Goal: Information Seeking & Learning: Find specific fact

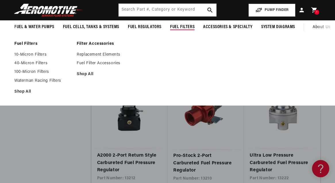
scroll to position [804, 0]
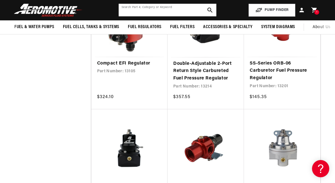
click at [128, 13] on input "text" at bounding box center [168, 10] width 98 height 13
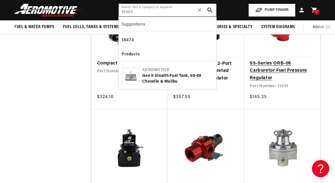
scroll to position [0, 283]
type input "18404"
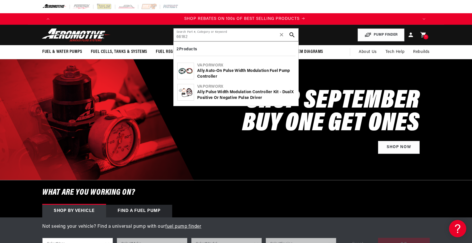
scroll to position [0, 729]
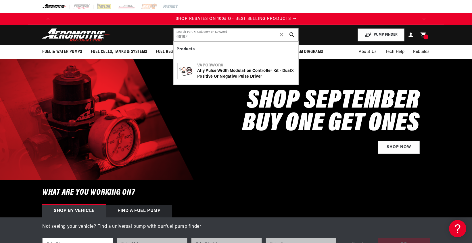
type input "66182"
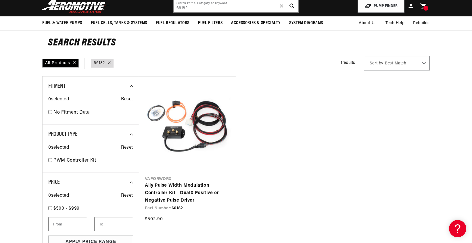
scroll to position [0, 364]
click at [216, 8] on input "66182" at bounding box center [236, 6] width 125 height 13
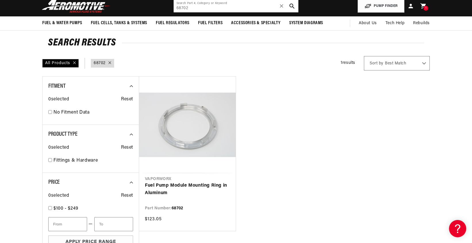
scroll to position [0, 729]
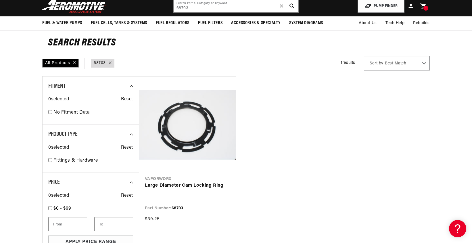
click at [278, 168] on ul "VaporWorx Large Diameter Cam Locking Ring Part Number: 68703 $39.25" at bounding box center [284, 153] width 290 height 155
click at [294, 137] on ul "VaporWorx Large Diameter Cam Locking Ring Part Number: 68703 $39.25" at bounding box center [284, 153] width 290 height 155
click at [195, 10] on input "68703" at bounding box center [236, 6] width 125 height 13
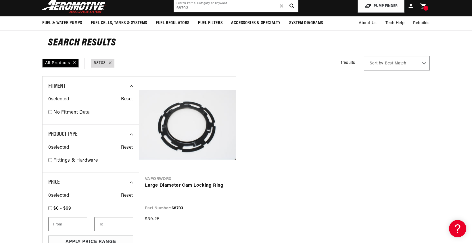
click at [195, 10] on input "68703" at bounding box center [236, 6] width 125 height 13
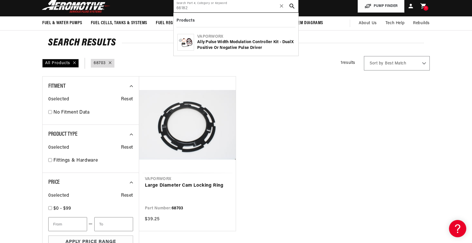
type input "66182"
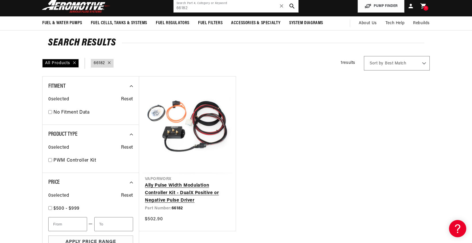
click at [187, 192] on link "Ally Pulse Width Modulation Controller Kit - DualX Positive or Negative Pulse D…" at bounding box center [187, 193] width 85 height 22
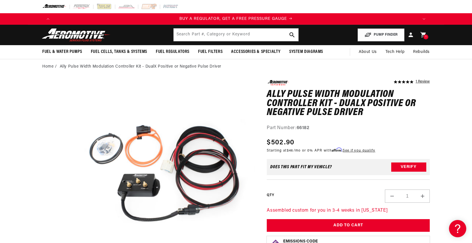
click at [304, 128] on strong "66182" at bounding box center [302, 128] width 13 height 5
copy strong "66182"
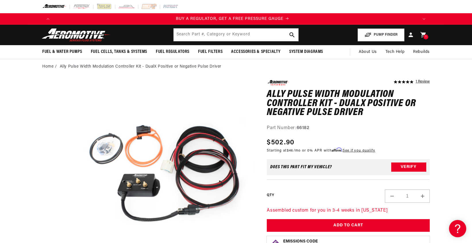
scroll to position [0, 0]
drag, startPoint x: 7, startPoint y: 112, endPoint x: 12, endPoint y: 114, distance: 5.3
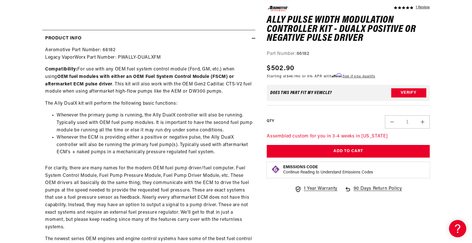
scroll to position [0, 729]
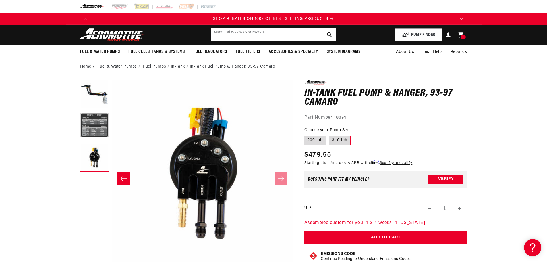
click at [282, 35] on input "text" at bounding box center [273, 34] width 125 height 13
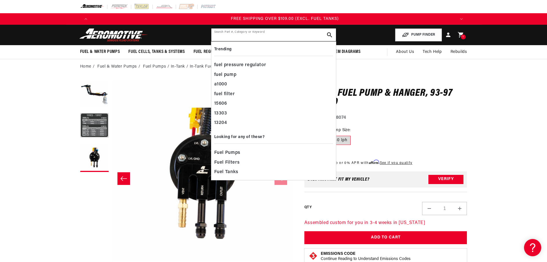
scroll to position [0, 1093]
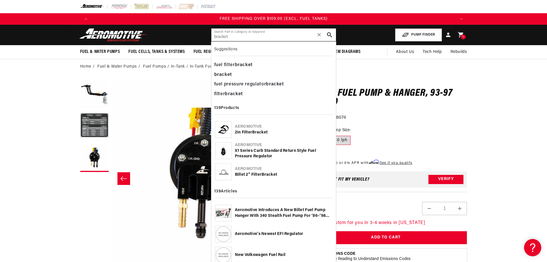
type input "bracket"
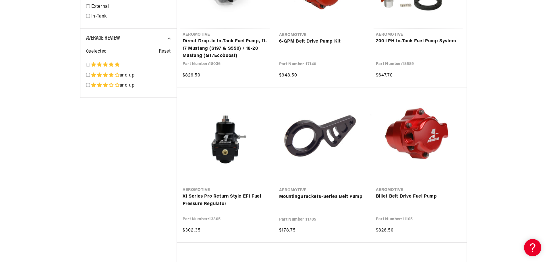
scroll to position [0, 364]
click at [311, 195] on link "Mounting Bracket 6-Series Belt Pump" at bounding box center [321, 196] width 85 height 7
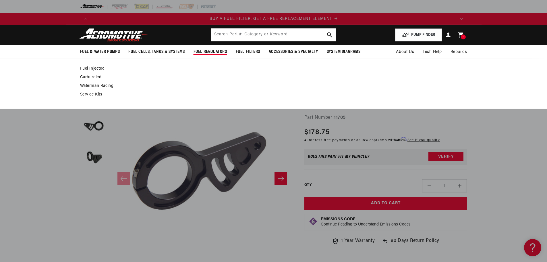
scroll to position [0, 364]
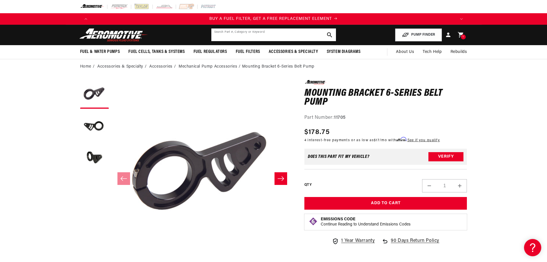
click at [240, 41] on input "text" at bounding box center [273, 34] width 125 height 13
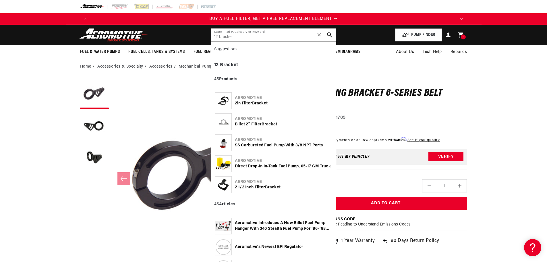
type input "12 bracket"
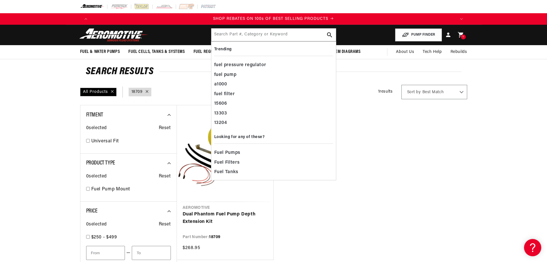
click at [252, 38] on input "text" at bounding box center [273, 34] width 125 height 13
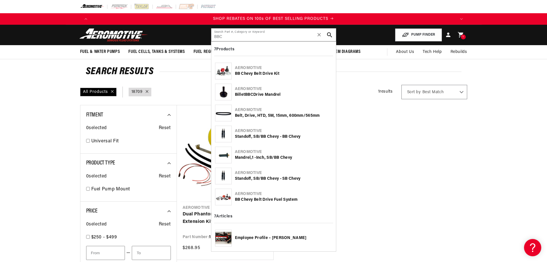
type input "BBC"
click at [264, 72] on div "BB Chevy Belt Drive Kit" at bounding box center [283, 74] width 97 height 6
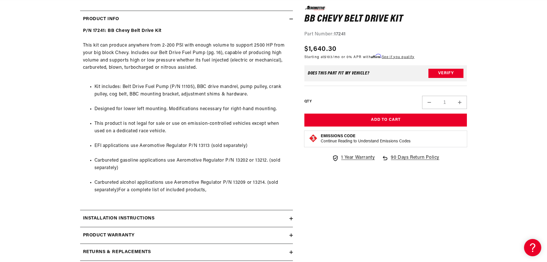
scroll to position [316, 0]
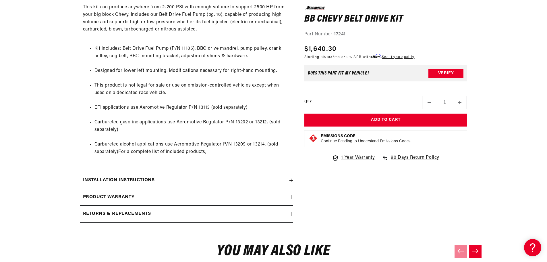
click at [261, 187] on summary "Installation Instructions" at bounding box center [186, 180] width 213 height 17
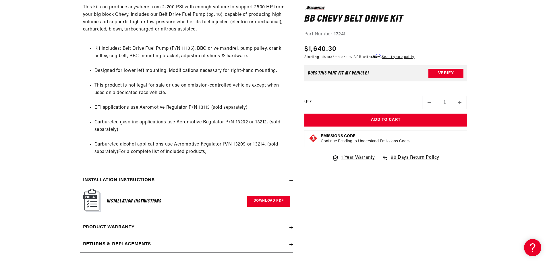
click at [259, 201] on link "Download PDF" at bounding box center [268, 201] width 43 height 11
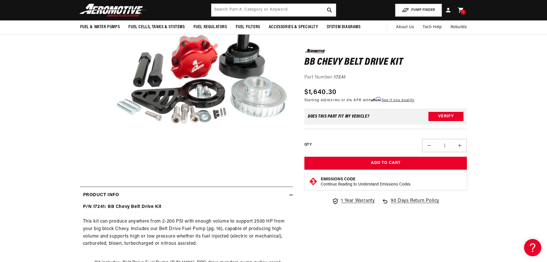
scroll to position [57, 0]
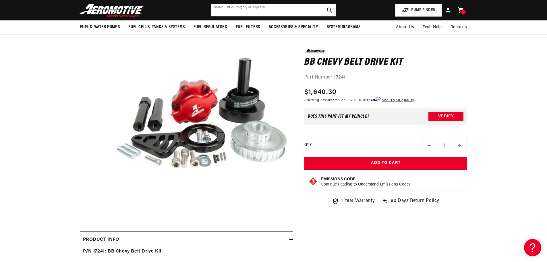
click at [232, 11] on input "text" at bounding box center [273, 10] width 125 height 13
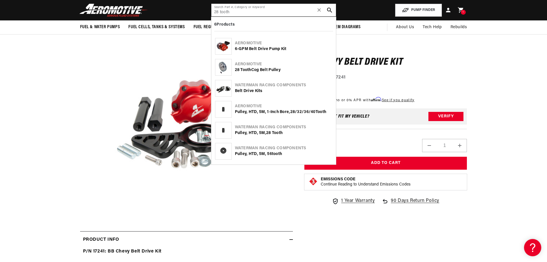
scroll to position [0, 364]
type input "28 tooth"
click at [248, 64] on div "Aeromotive" at bounding box center [283, 64] width 97 height 6
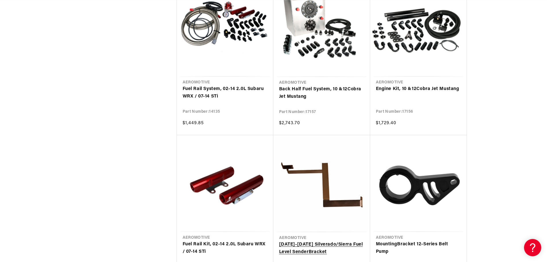
scroll to position [1609, 0]
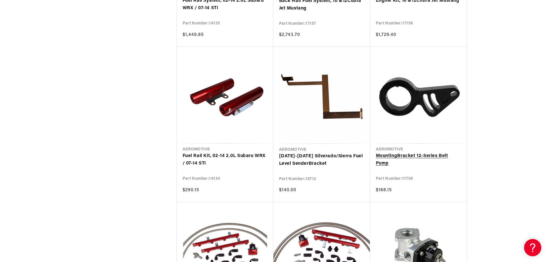
click at [416, 159] on link "Mounting Bracket 12 -Series Belt Pump" at bounding box center [418, 159] width 85 height 15
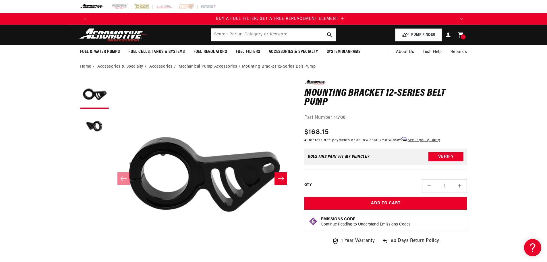
scroll to position [0, 364]
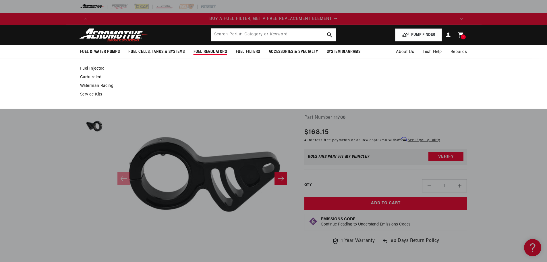
click at [227, 42] on header "Fuel & Water Pumps Back In-Tank In-Line Fuel Pumps" at bounding box center [274, 35] width 416 height 20
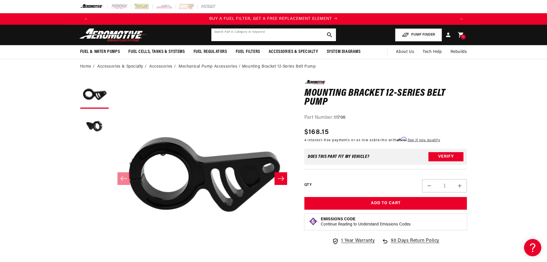
click at [228, 38] on input "text" at bounding box center [273, 34] width 125 height 13
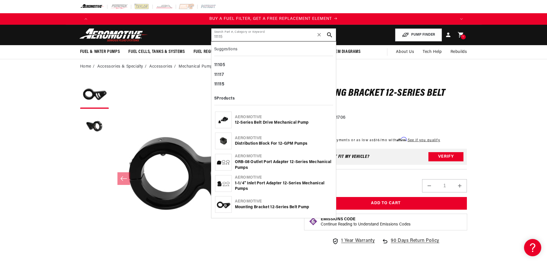
type input "11115"
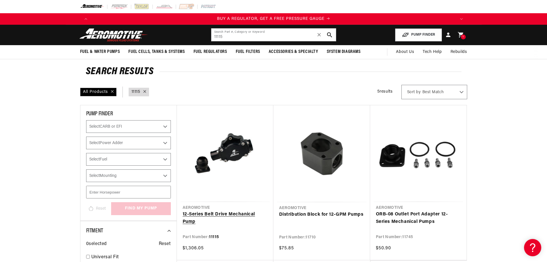
click at [246, 214] on link "12-Series Belt Drive Mechanical Pump" at bounding box center [225, 218] width 85 height 15
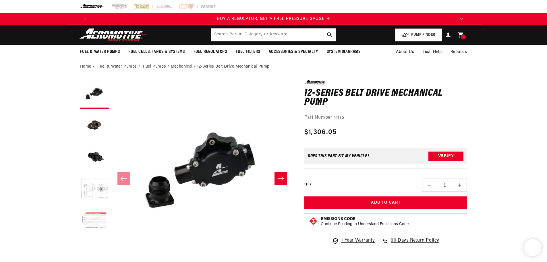
click at [93, 219] on button "Load image 5 in gallery view" at bounding box center [94, 220] width 29 height 29
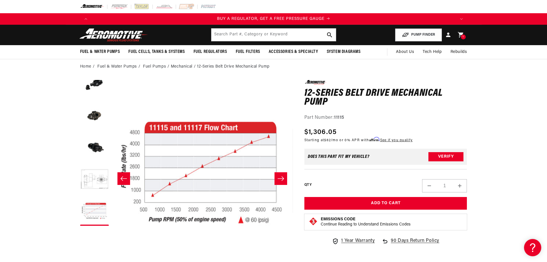
scroll to position [32, 0]
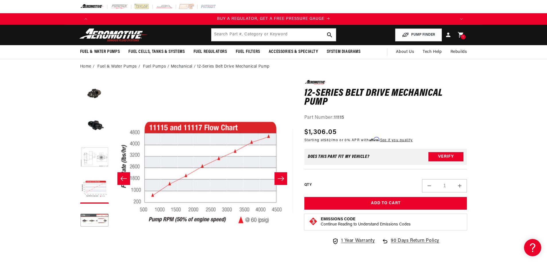
click at [98, 218] on button "Load image 6 in gallery view" at bounding box center [94, 220] width 29 height 29
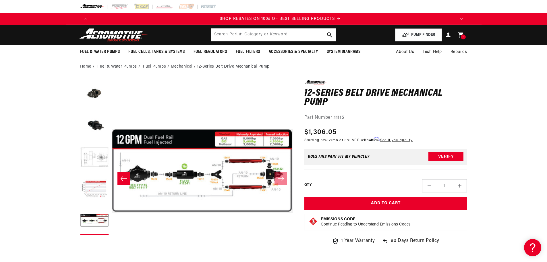
scroll to position [0, 729]
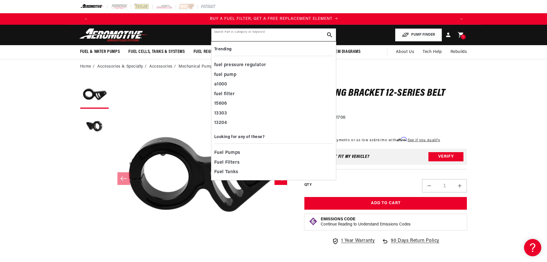
click at [226, 32] on input "text" at bounding box center [273, 34] width 125 height 13
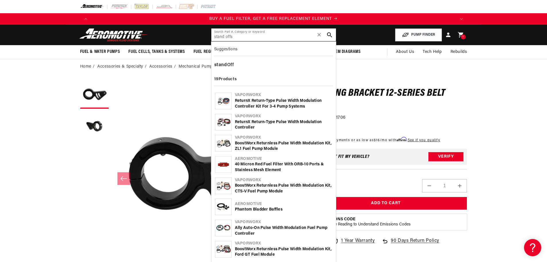
type input "stand offs"
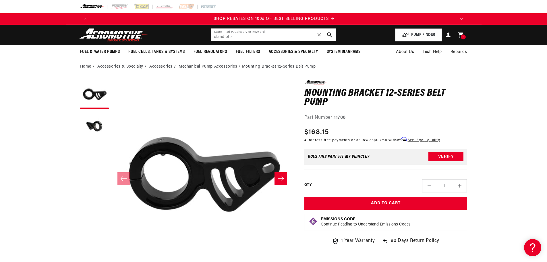
scroll to position [0, 729]
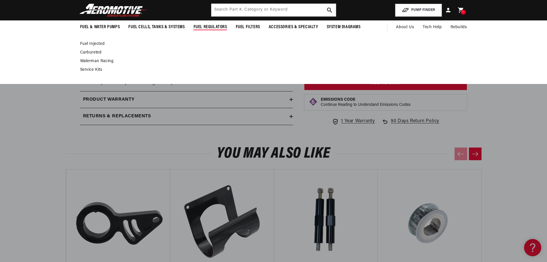
scroll to position [230, 0]
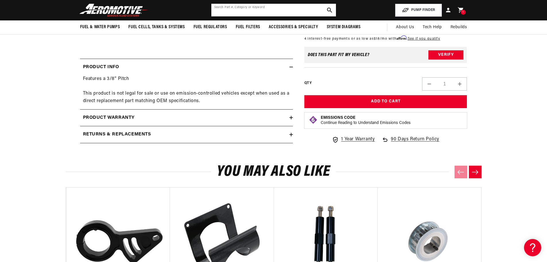
click at [224, 11] on input "text" at bounding box center [273, 10] width 125 height 13
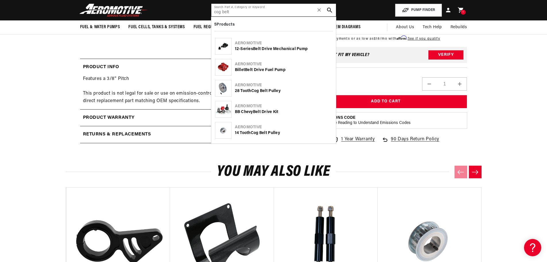
scroll to position [0, 1093]
type input "cog belt"
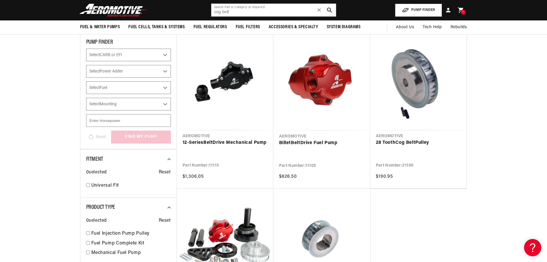
scroll to position [29, 0]
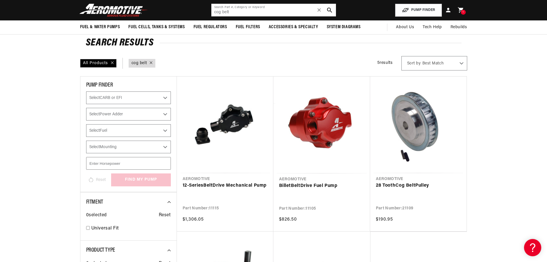
drag, startPoint x: 221, startPoint y: 12, endPoint x: 195, endPoint y: 12, distance: 25.6
click at [195, 12] on header "Fuel & Water Pumps Back In-Tank In-Line Fuel Pumps" at bounding box center [274, 10] width 416 height 20
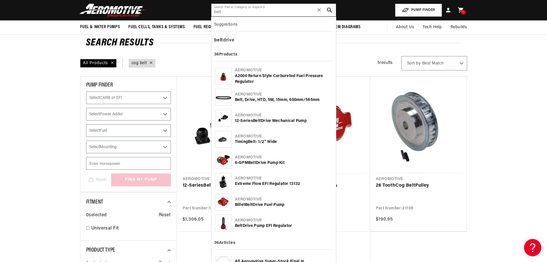
type input "belt"
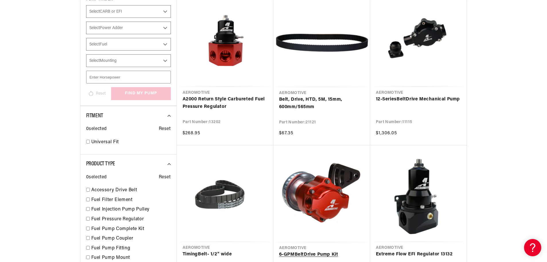
scroll to position [201, 0]
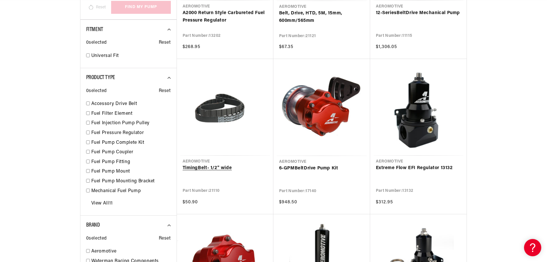
click at [228, 170] on link "Timing Belt - 1/2" wide" at bounding box center [225, 167] width 85 height 7
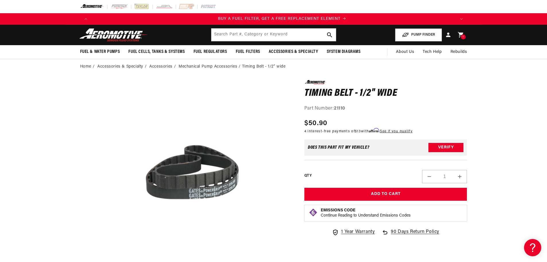
scroll to position [0, 364]
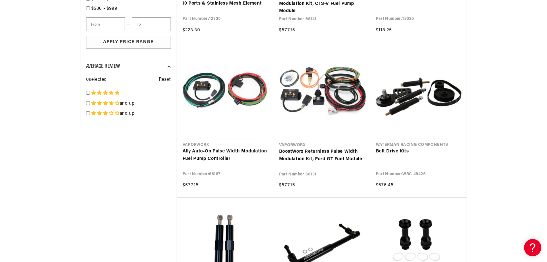
scroll to position [431, 0]
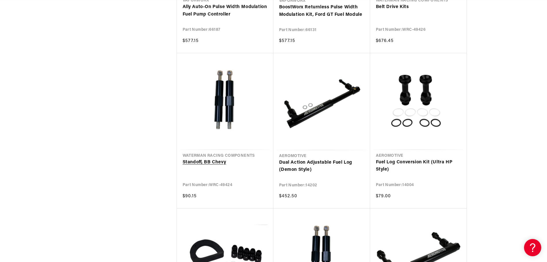
scroll to position [0, 364]
click at [219, 160] on link "Stand off, BB Chevy" at bounding box center [225, 162] width 85 height 7
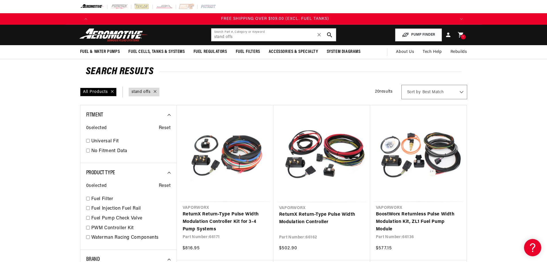
scroll to position [0, 1093]
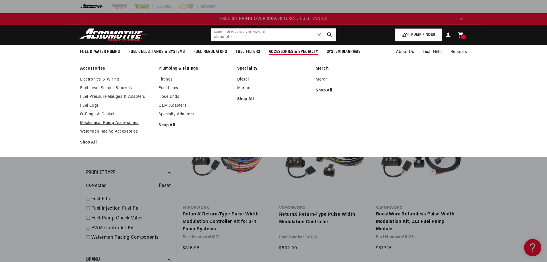
click at [111, 124] on link "Mechanical Pump Accessories" at bounding box center [116, 122] width 73 height 5
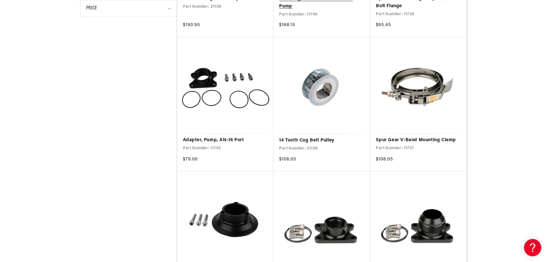
scroll to position [316, 0]
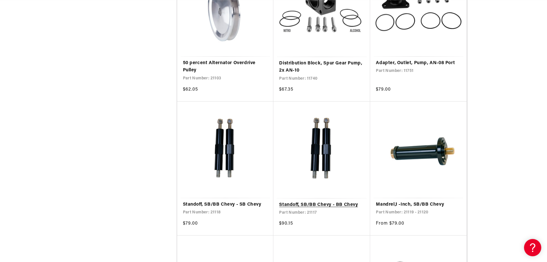
scroll to position [0, 729]
click at [331, 205] on link "Standoff, SB/BB Chevy - BB Chevy" at bounding box center [321, 204] width 85 height 7
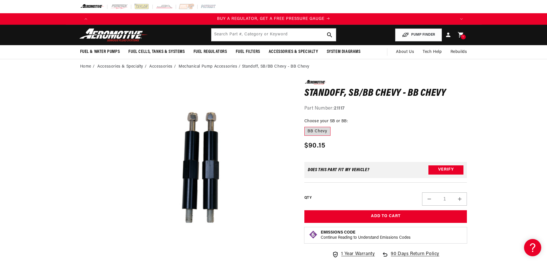
click at [341, 106] on strong "21117" at bounding box center [339, 108] width 11 height 5
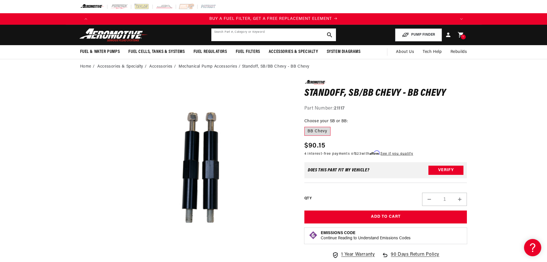
click at [221, 29] on input "text" at bounding box center [273, 34] width 125 height 13
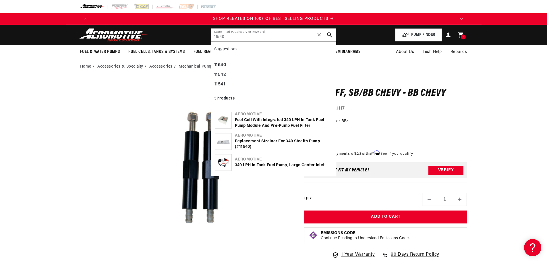
type input "11540"
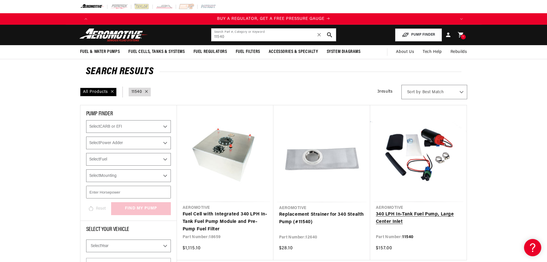
click at [433, 213] on link "340 LPH In-Tank Fuel Pump, Large Center Inlet" at bounding box center [418, 218] width 85 height 15
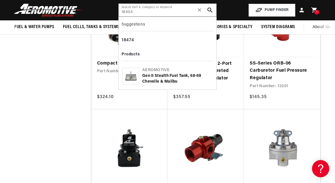
scroll to position [0, 283]
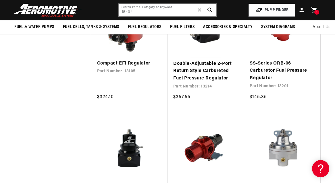
scroll to position [0, 850]
click at [58, 8] on img at bounding box center [48, 10] width 72 height 14
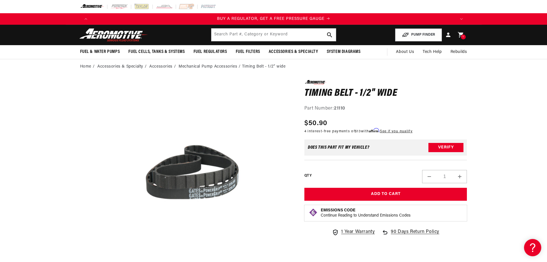
scroll to position [0, 729]
click at [233, 32] on input "text" at bounding box center [273, 34] width 125 height 13
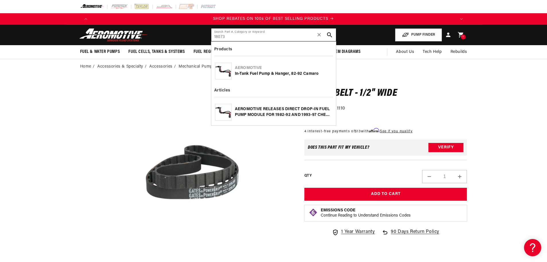
type input "18073"
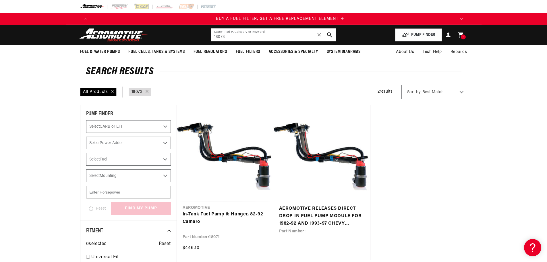
scroll to position [0, 364]
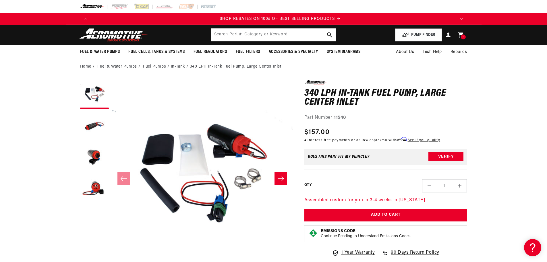
scroll to position [0, 729]
click at [228, 33] on input "text" at bounding box center [273, 34] width 125 height 13
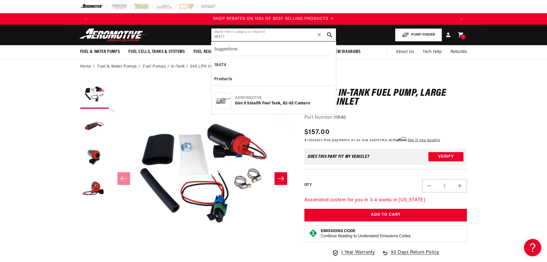
type input "18471"
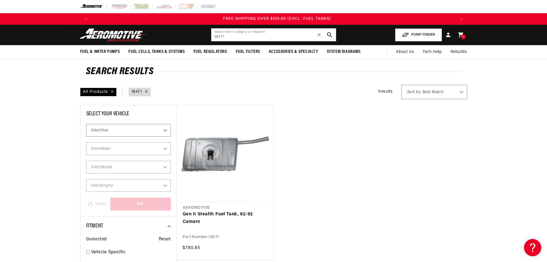
scroll to position [0, 1093]
click at [104, 32] on img at bounding box center [114, 35] width 72 height 14
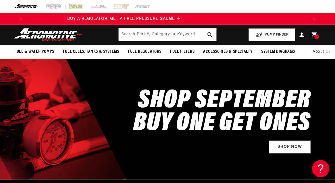
scroll to position [0, 2]
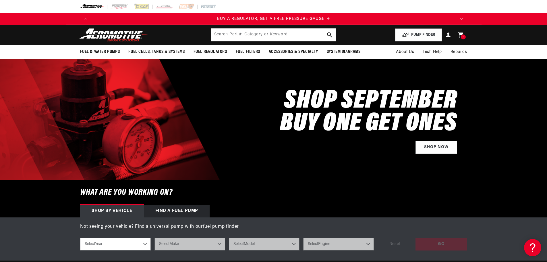
click at [55, 19] on div "BUY A REGULATOR, GET A FREE PRESSURE GAUGE BUY A FUEL FILTER, GET A FREE REPLAC…" at bounding box center [273, 18] width 547 height 11
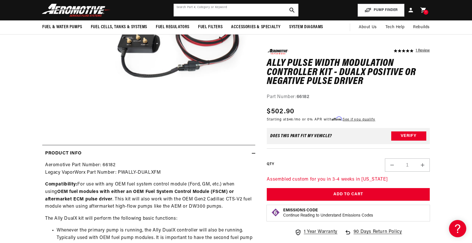
scroll to position [0, 0]
click at [199, 7] on input "text" at bounding box center [236, 10] width 125 height 13
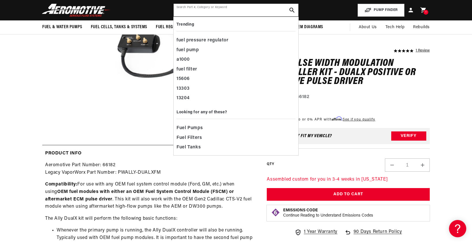
scroll to position [0, 0]
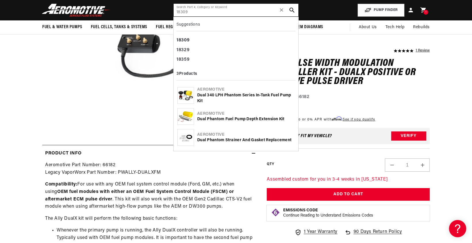
type input "18309"
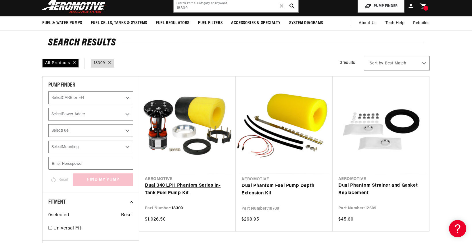
click at [194, 186] on link "Dual 340 LPH Phantom Series In-Tank Fuel Pump Kit" at bounding box center [187, 189] width 85 height 15
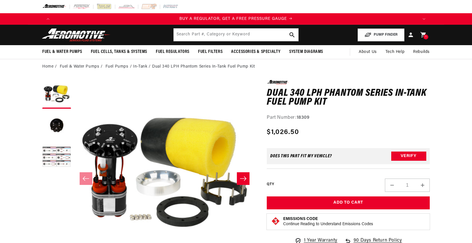
click at [48, 162] on button "Load image 3 in gallery view" at bounding box center [56, 157] width 29 height 29
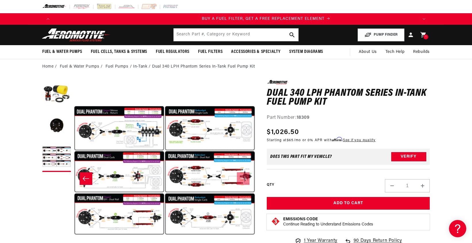
scroll to position [0, 364]
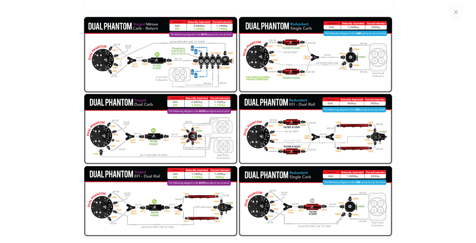
scroll to position [0, 729]
click at [456, 15] on button "Close" at bounding box center [455, 12] width 11 height 12
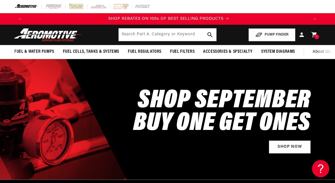
scroll to position [0, 566]
click at [134, 36] on input "text" at bounding box center [168, 34] width 98 height 13
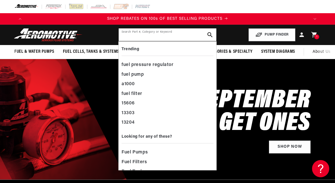
click at [137, 37] on input "text" at bounding box center [168, 34] width 98 height 13
click at [229, 34] on header "Fuel & Water Pumps Back In-Tank In-Line Fuel Pumps" at bounding box center [167, 35] width 335 height 20
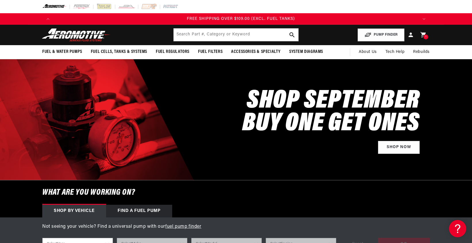
scroll to position [0, 1093]
click at [216, 33] on input "text" at bounding box center [236, 34] width 125 height 13
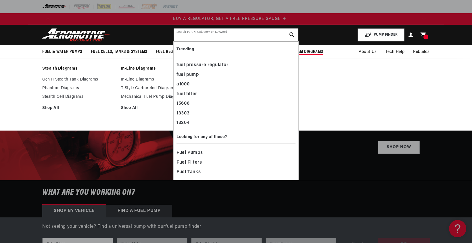
scroll to position [0, 0]
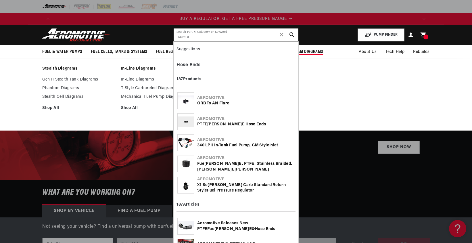
type input "hose e"
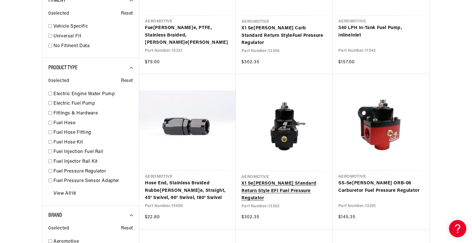
scroll to position [402, 0]
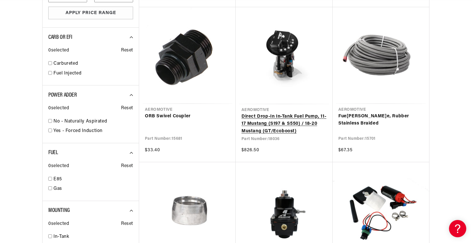
scroll to position [0, 364]
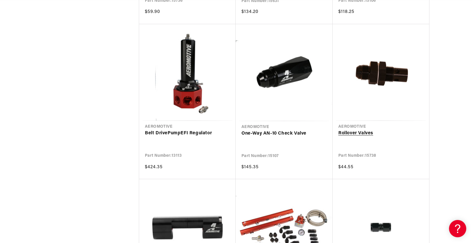
scroll to position [0, 729]
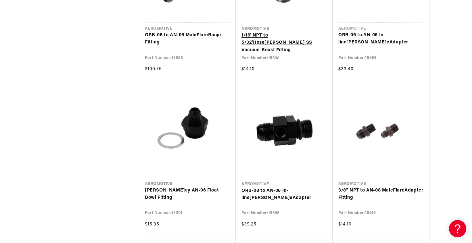
scroll to position [0, 1093]
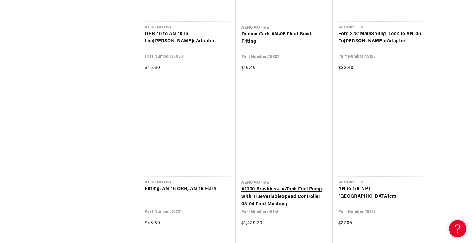
scroll to position [2873, 0]
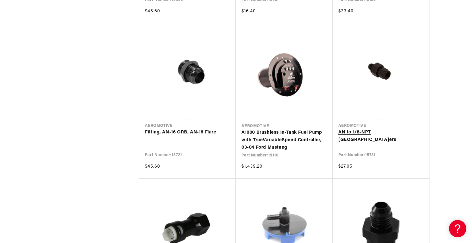
click at [386, 132] on link "AN to 1/8-NPT Port Adapt e rs" at bounding box center [380, 136] width 85 height 15
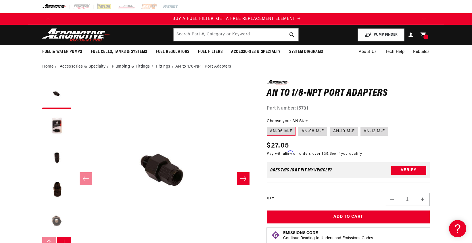
scroll to position [0, 364]
click at [59, 192] on button "Load image 4 in gallery view" at bounding box center [56, 189] width 29 height 29
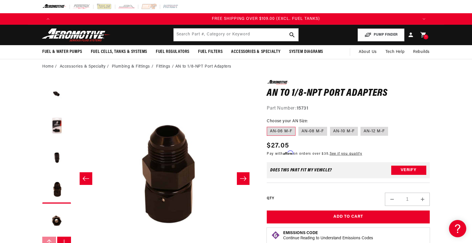
scroll to position [0, 1093]
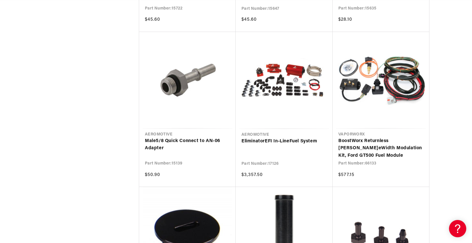
scroll to position [3533, 0]
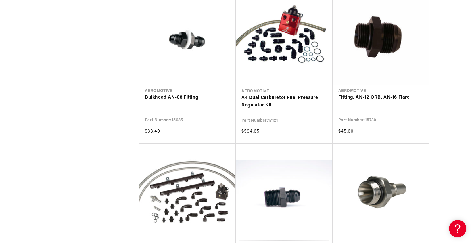
scroll to position [0, 729]
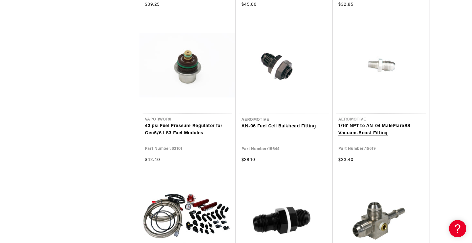
scroll to position [0, 1093]
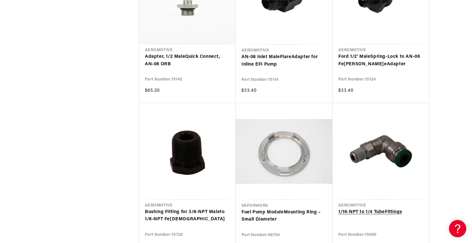
scroll to position [0, 278]
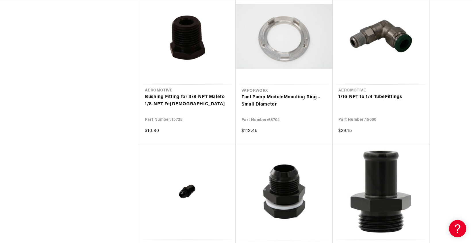
scroll to position [5659, 0]
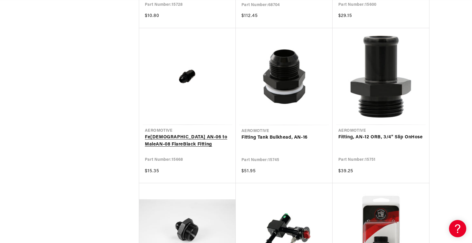
click at [202, 135] on link "F e male AN-06 to Mal e AN-08 Flar e Black Fitting" at bounding box center [187, 141] width 85 height 15
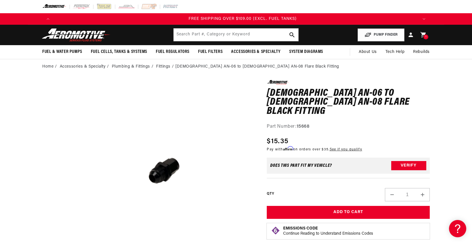
scroll to position [0, 1093]
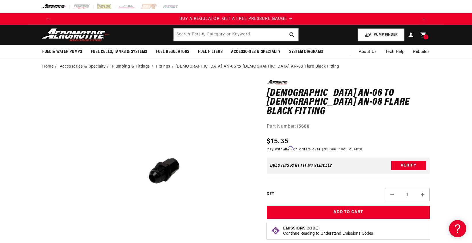
drag, startPoint x: 20, startPoint y: 61, endPoint x: 16, endPoint y: 61, distance: 3.3
click at [5, 68] on div "Home Accessories & Specialty Plumbing & Fittings Fittings [DEMOGRAPHIC_DATA] AN…" at bounding box center [236, 66] width 472 height 6
